Goal: Find specific page/section: Find specific page/section

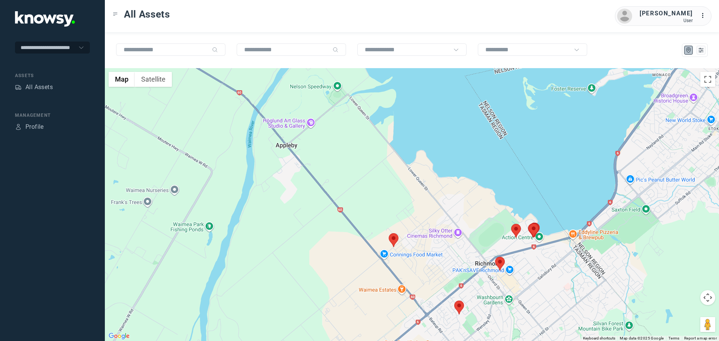
click at [389, 233] on area at bounding box center [389, 233] width 0 height 0
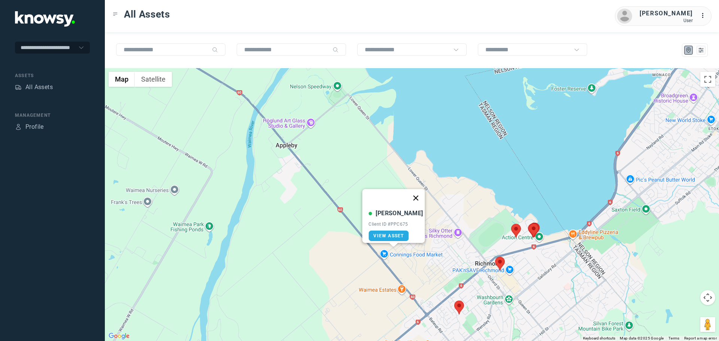
click at [414, 194] on button "Close" at bounding box center [416, 198] width 18 height 18
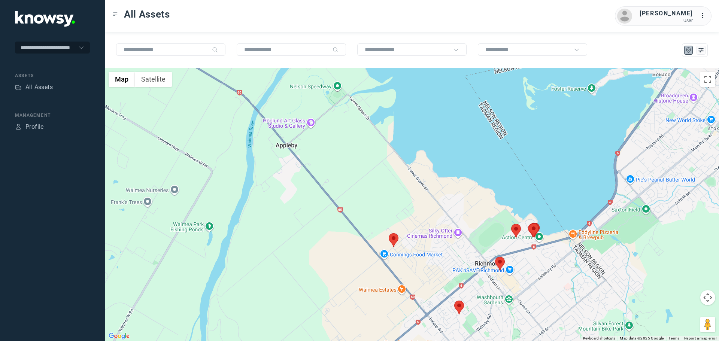
click at [511, 224] on area at bounding box center [511, 224] width 0 height 0
click at [538, 186] on button "Close" at bounding box center [533, 189] width 18 height 18
click at [454, 301] on area at bounding box center [454, 301] width 0 height 0
click at [479, 258] on button "Close" at bounding box center [482, 266] width 18 height 18
click at [495, 257] on area at bounding box center [495, 257] width 0 height 0
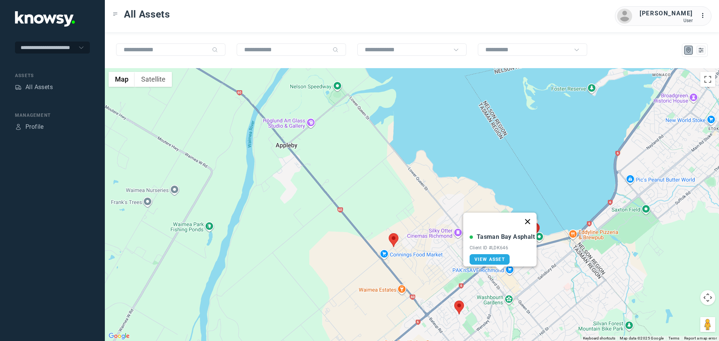
drag, startPoint x: 532, startPoint y: 218, endPoint x: 526, endPoint y: 237, distance: 20.4
click at [532, 218] on button "Close" at bounding box center [528, 222] width 18 height 18
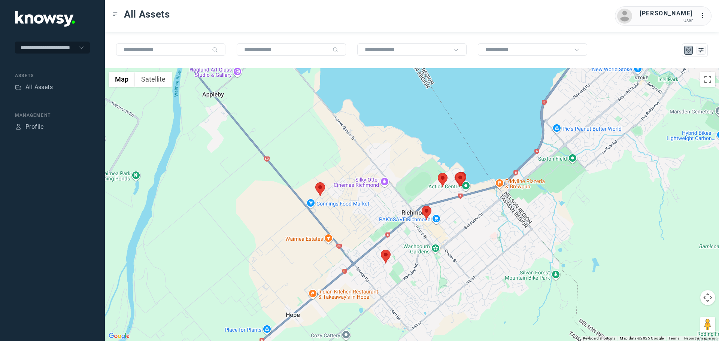
drag, startPoint x: 317, startPoint y: 153, endPoint x: 244, endPoint y: 109, distance: 85.1
click at [243, 105] on div at bounding box center [412, 204] width 614 height 273
click at [381, 250] on area at bounding box center [381, 250] width 0 height 0
click at [387, 250] on span "View Asset" at bounding box center [381, 252] width 30 height 5
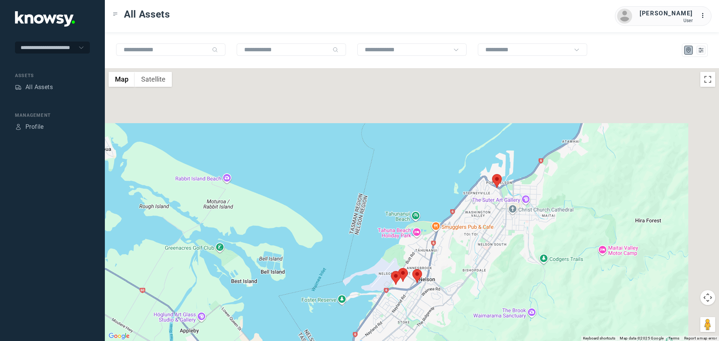
drag, startPoint x: 539, startPoint y: 115, endPoint x: 482, endPoint y: 233, distance: 131.7
click at [482, 233] on div at bounding box center [412, 204] width 614 height 273
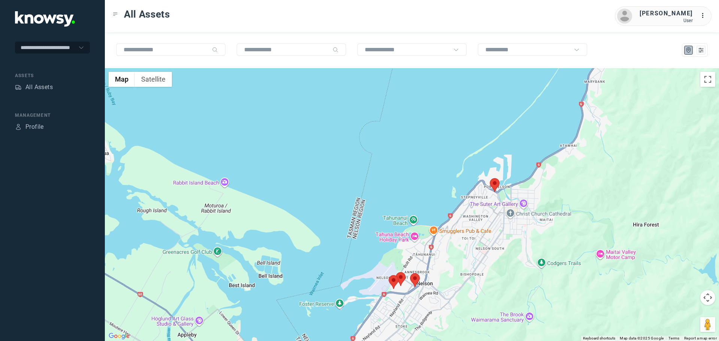
click at [490, 178] on area at bounding box center [490, 178] width 0 height 0
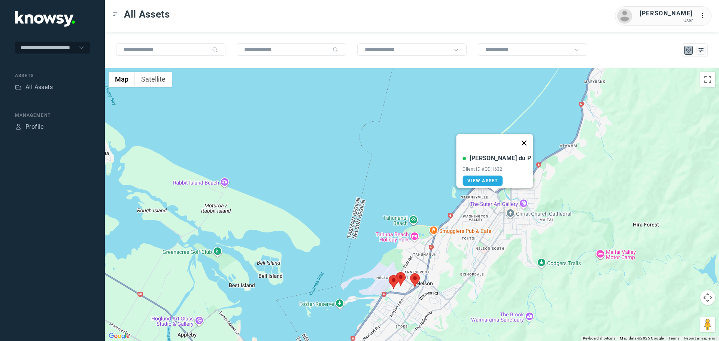
click at [515, 137] on button "Close" at bounding box center [524, 143] width 18 height 18
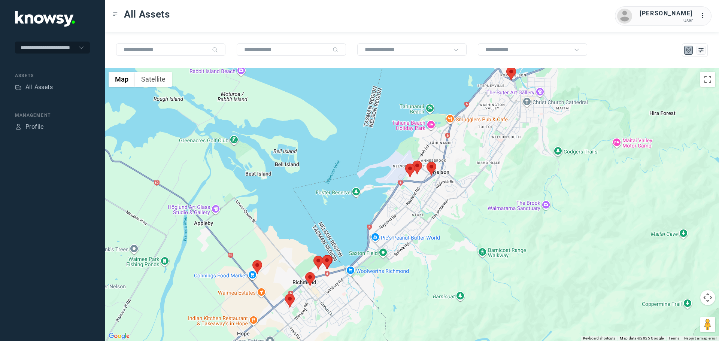
drag, startPoint x: 472, startPoint y: 274, endPoint x: 487, endPoint y: 181, distance: 94.5
click at [487, 181] on div at bounding box center [412, 204] width 614 height 273
click at [427, 161] on area at bounding box center [427, 161] width 0 height 0
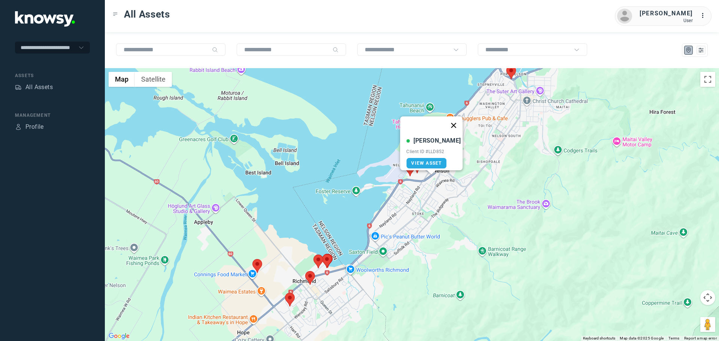
click at [448, 119] on button "Close" at bounding box center [454, 125] width 18 height 18
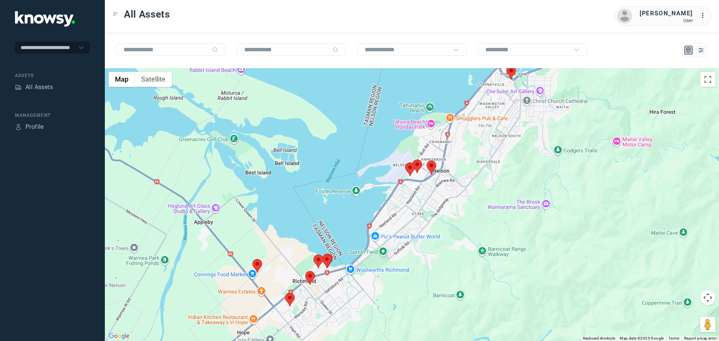
click at [412, 160] on area at bounding box center [412, 160] width 0 height 0
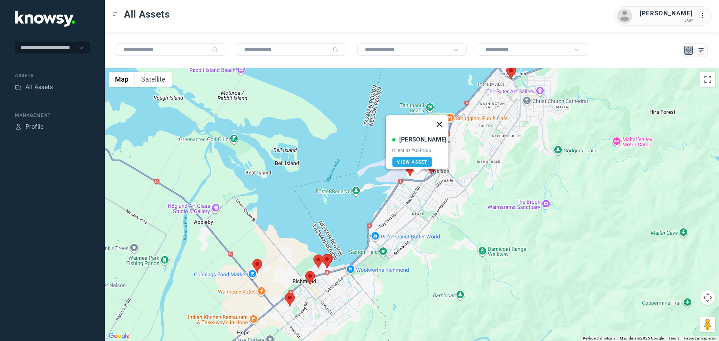
click at [437, 121] on button "Close" at bounding box center [440, 124] width 18 height 18
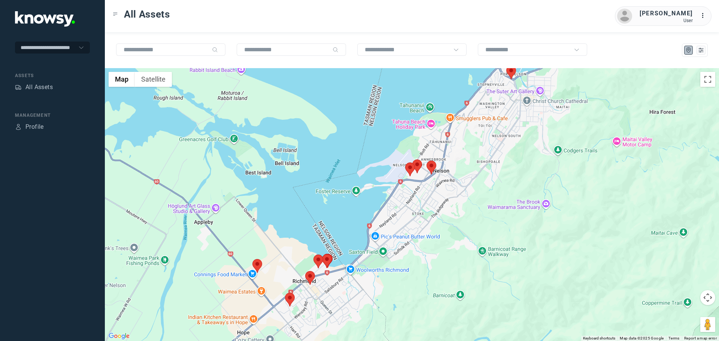
click at [405, 163] on area at bounding box center [405, 163] width 0 height 0
click at [429, 121] on button "Close" at bounding box center [426, 127] width 18 height 18
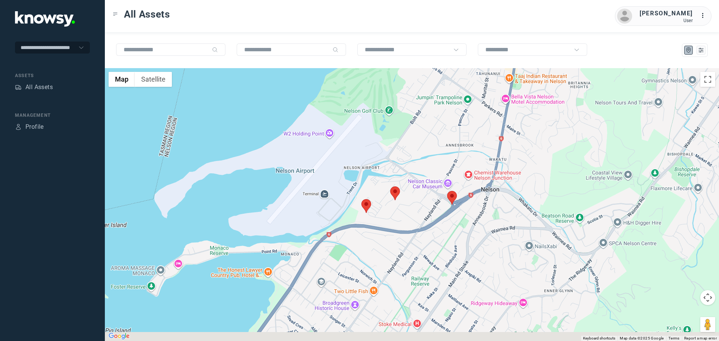
drag, startPoint x: 305, startPoint y: 299, endPoint x: 356, endPoint y: 136, distance: 171.2
click at [356, 136] on div "To navigate, press the arrow keys." at bounding box center [412, 204] width 614 height 273
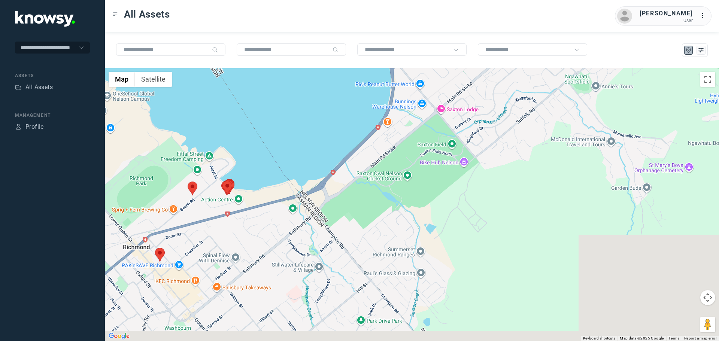
drag, startPoint x: 289, startPoint y: 264, endPoint x: 400, endPoint y: 141, distance: 165.5
click at [403, 134] on div at bounding box center [412, 204] width 614 height 273
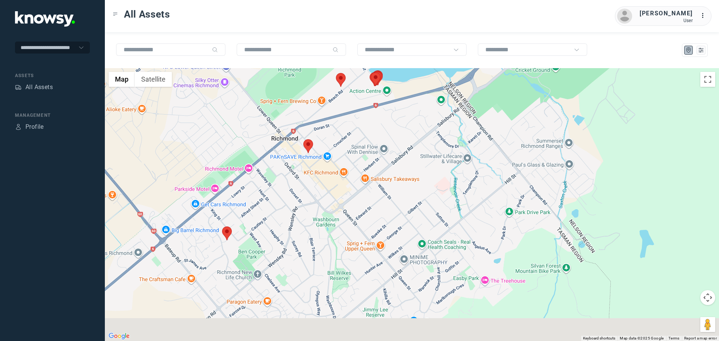
drag, startPoint x: 276, startPoint y: 224, endPoint x: 383, endPoint y: 159, distance: 125.6
click at [383, 159] on div at bounding box center [412, 204] width 614 height 273
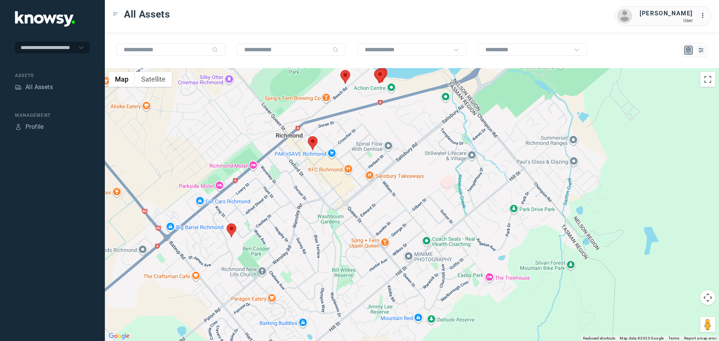
drag, startPoint x: 268, startPoint y: 256, endPoint x: 369, endPoint y: 165, distance: 135.8
click at [369, 165] on div at bounding box center [412, 204] width 614 height 273
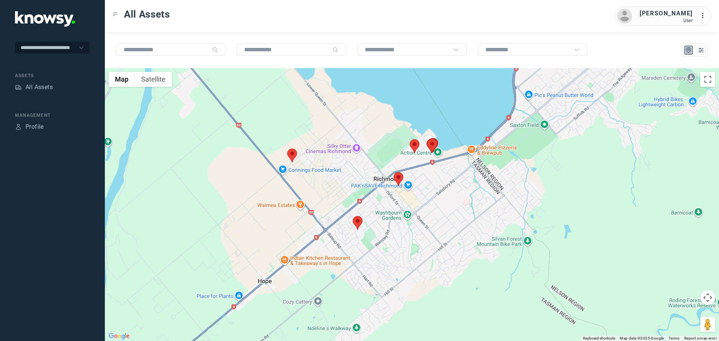
drag, startPoint x: 296, startPoint y: 135, endPoint x: 302, endPoint y: 217, distance: 81.5
click at [302, 217] on div at bounding box center [412, 204] width 614 height 273
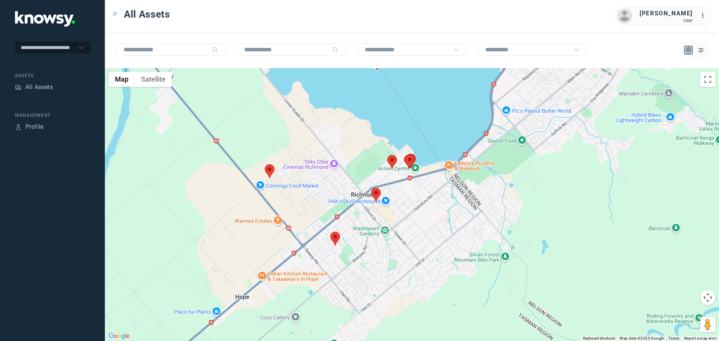
drag, startPoint x: 436, startPoint y: 195, endPoint x: 332, endPoint y: 206, distance: 104.7
click at [412, 205] on div at bounding box center [412, 204] width 614 height 273
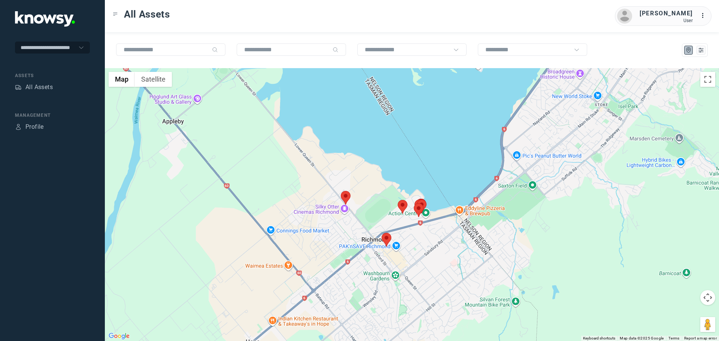
click at [398, 200] on area at bounding box center [398, 200] width 0 height 0
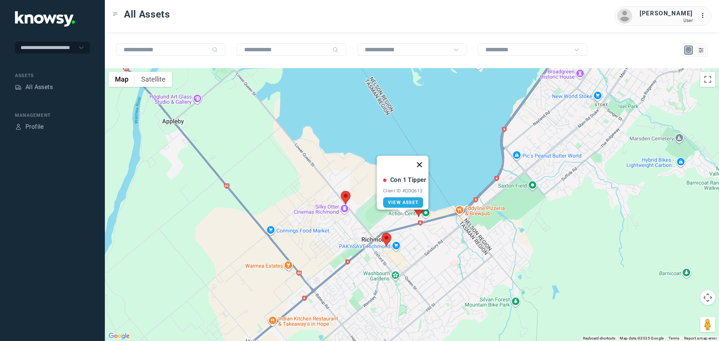
click at [421, 161] on button "Close" at bounding box center [420, 165] width 18 height 18
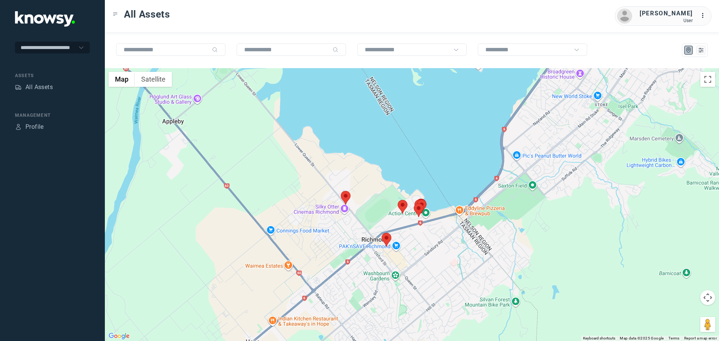
click at [382, 233] on area at bounding box center [382, 233] width 0 height 0
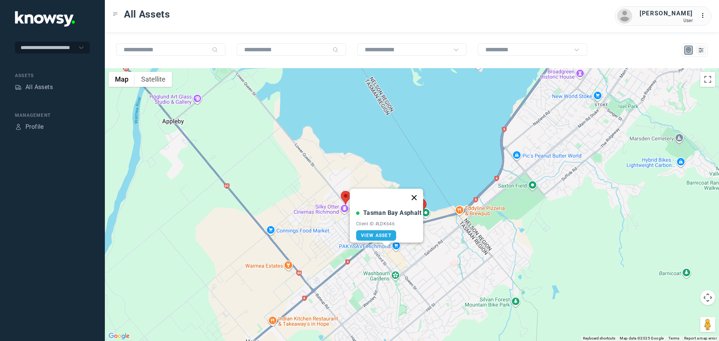
click at [421, 193] on button "Close" at bounding box center [414, 198] width 18 height 18
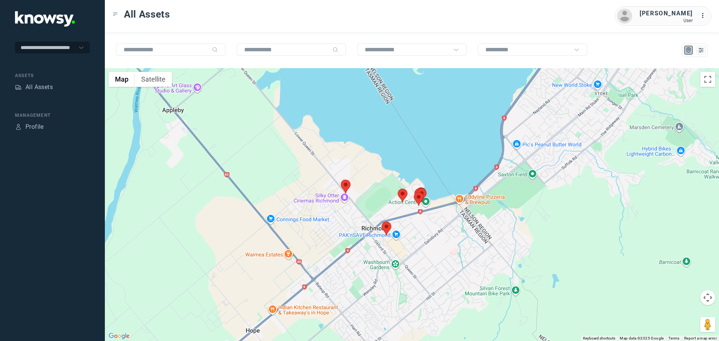
drag, startPoint x: 443, startPoint y: 273, endPoint x: 443, endPoint y: 261, distance: 12.0
click at [443, 261] on div at bounding box center [412, 204] width 614 height 273
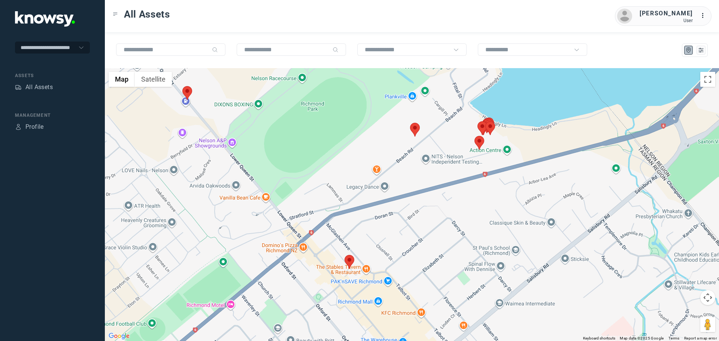
drag, startPoint x: 527, startPoint y: 176, endPoint x: 487, endPoint y: 230, distance: 67.9
click at [487, 230] on div at bounding box center [412, 204] width 614 height 273
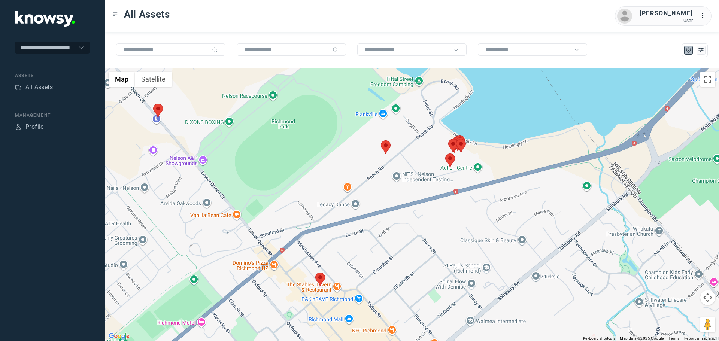
drag, startPoint x: 530, startPoint y: 208, endPoint x: 393, endPoint y: 252, distance: 144.4
click at [393, 252] on div at bounding box center [412, 204] width 614 height 273
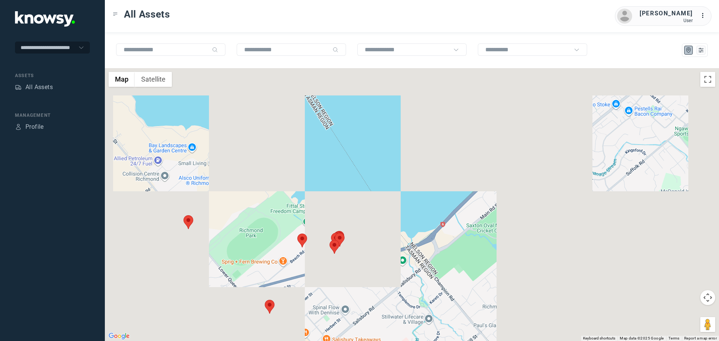
drag, startPoint x: 473, startPoint y: 193, endPoint x: 446, endPoint y: 225, distance: 42.3
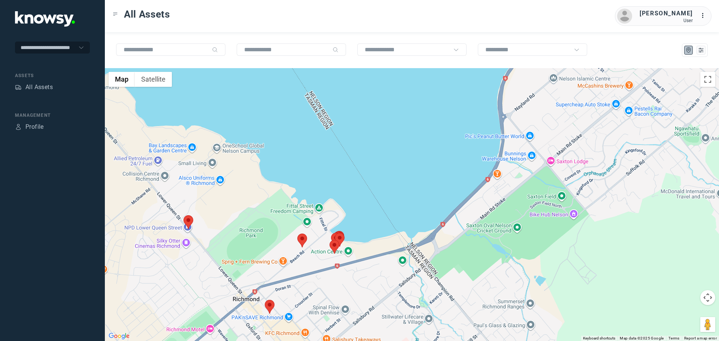
click at [446, 225] on div at bounding box center [412, 204] width 614 height 273
click at [330, 240] on area at bounding box center [330, 240] width 0 height 0
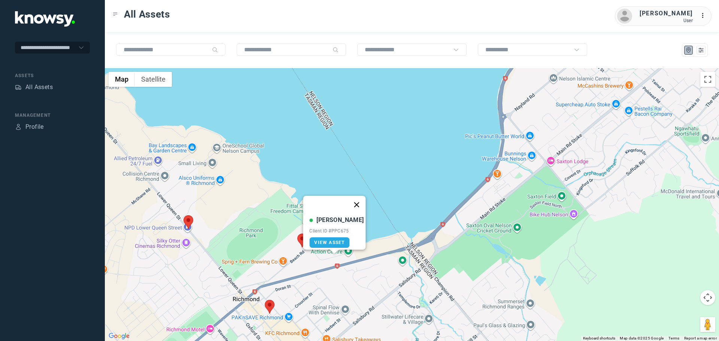
click at [352, 200] on button "Close" at bounding box center [357, 205] width 18 height 18
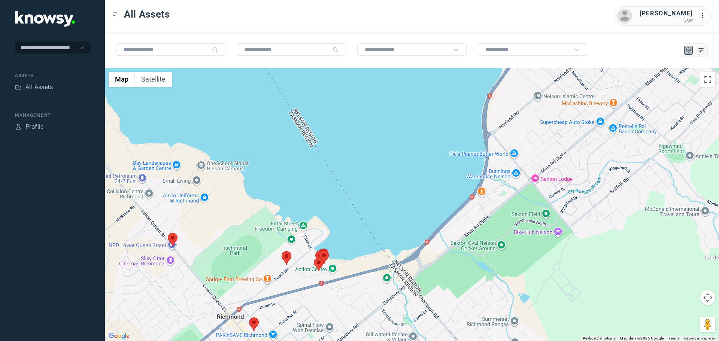
drag, startPoint x: 493, startPoint y: 189, endPoint x: 336, endPoint y: 317, distance: 202.9
click at [335, 318] on div "To navigate, press the arrow keys." at bounding box center [412, 204] width 614 height 273
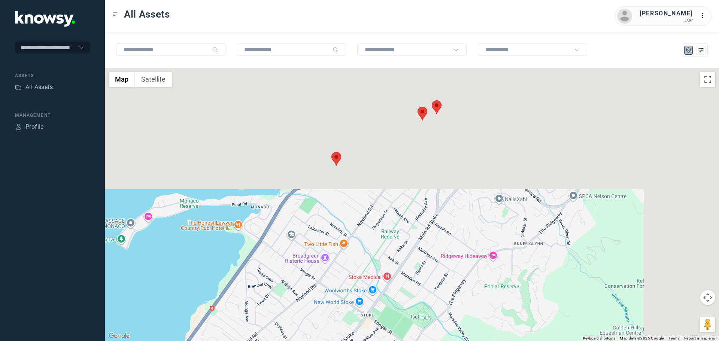
drag, startPoint x: 491, startPoint y: 215, endPoint x: 336, endPoint y: 351, distance: 207.0
click at [336, 341] on html "**********" at bounding box center [359, 170] width 719 height 341
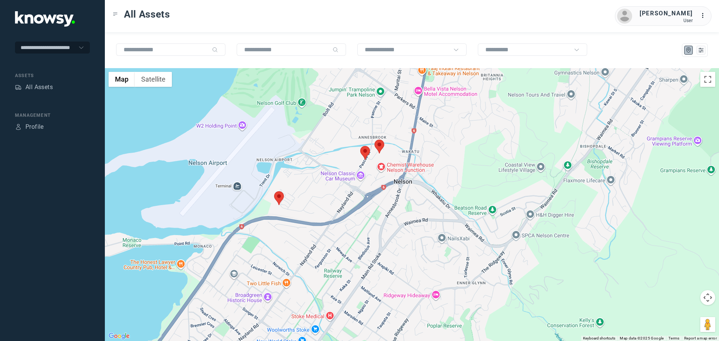
click at [274, 191] on area at bounding box center [274, 191] width 0 height 0
click at [360, 146] on area at bounding box center [360, 146] width 0 height 0
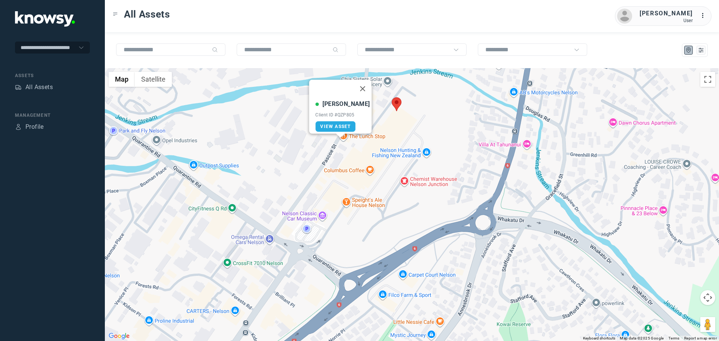
click at [360, 85] on button "Close" at bounding box center [363, 89] width 18 height 18
click at [392, 97] on area at bounding box center [392, 97] width 0 height 0
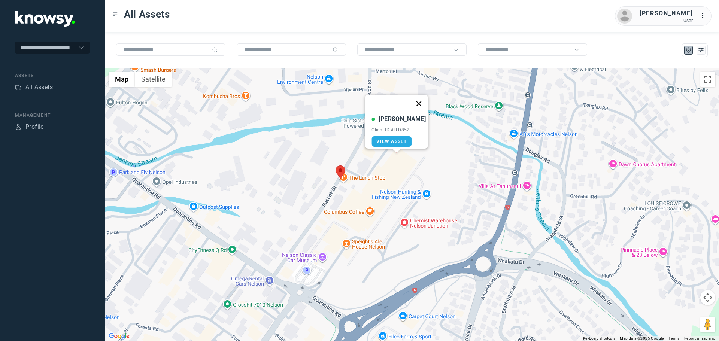
click at [418, 98] on button "Close" at bounding box center [419, 104] width 18 height 18
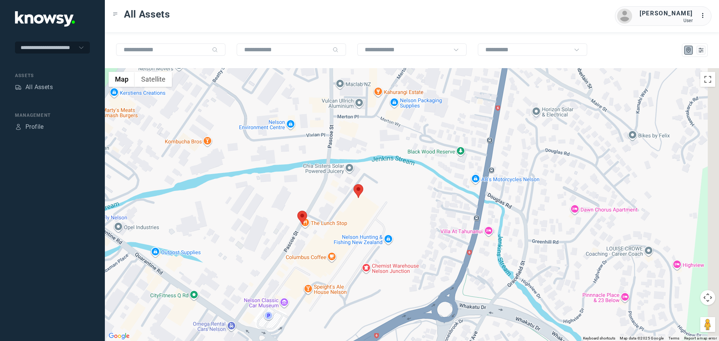
drag, startPoint x: 432, startPoint y: 188, endPoint x: 394, endPoint y: 226, distance: 53.5
click at [394, 226] on div "To navigate, press the arrow keys." at bounding box center [412, 204] width 614 height 273
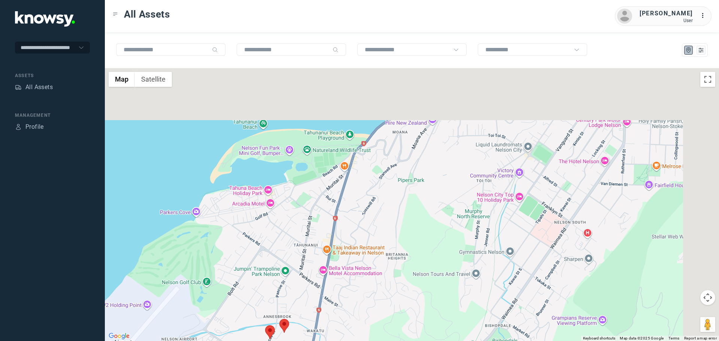
drag, startPoint x: 475, startPoint y: 172, endPoint x: 378, endPoint y: 283, distance: 147.9
click at [378, 283] on div at bounding box center [412, 204] width 614 height 273
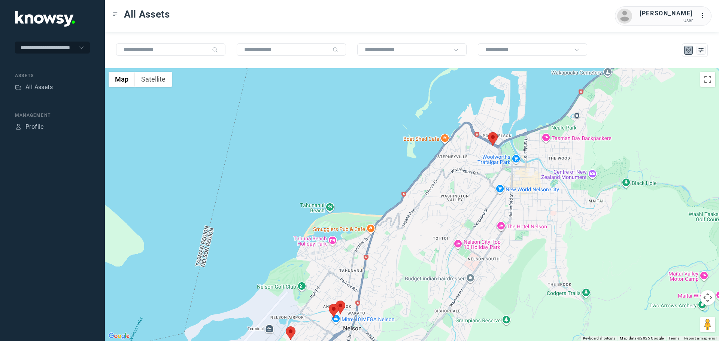
click at [488, 132] on area at bounding box center [488, 132] width 0 height 0
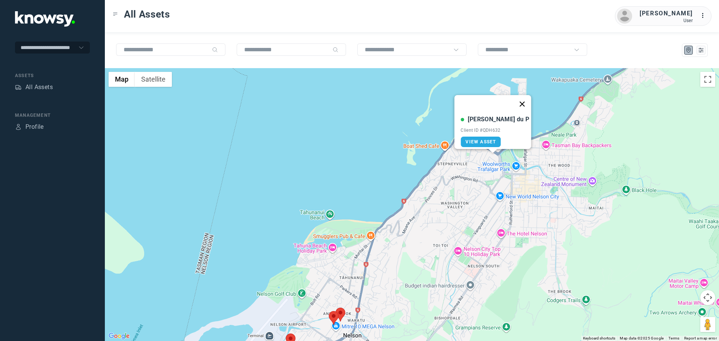
click at [514, 101] on button "Close" at bounding box center [523, 104] width 18 height 18
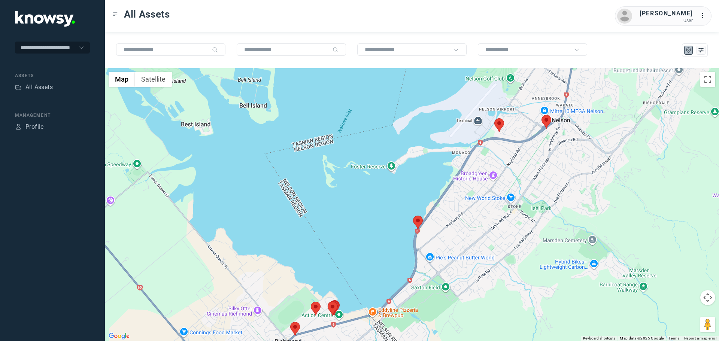
click at [413, 216] on area at bounding box center [413, 216] width 0 height 0
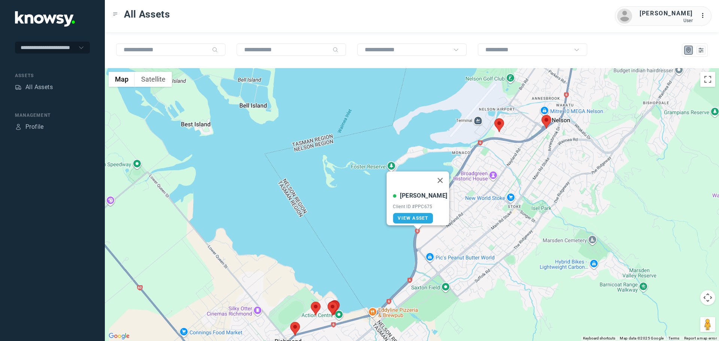
click at [447, 214] on div "[PERSON_NAME] J Client ID #PPC675 View Asset" at bounding box center [412, 204] width 614 height 273
click at [494, 118] on area at bounding box center [494, 118] width 0 height 0
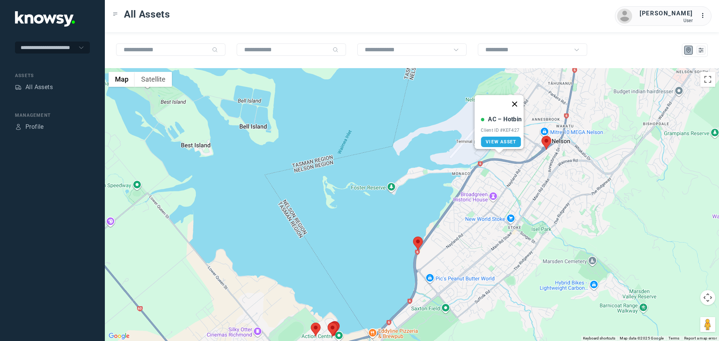
drag, startPoint x: 517, startPoint y: 99, endPoint x: 532, endPoint y: 122, distance: 28.5
click at [517, 99] on button "Close" at bounding box center [515, 104] width 18 height 18
click at [542, 136] on area at bounding box center [542, 136] width 0 height 0
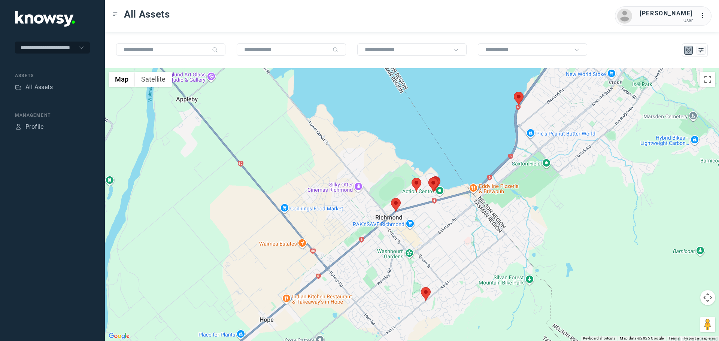
drag, startPoint x: 464, startPoint y: 267, endPoint x: 564, endPoint y: 119, distance: 179.3
click at [564, 119] on div "Lorne T Client ID #LDK647 View Asset" at bounding box center [412, 204] width 614 height 273
click at [391, 198] on area at bounding box center [391, 198] width 0 height 0
click at [394, 198] on span "View Asset" at bounding box center [391, 200] width 30 height 5
